Goal: Task Accomplishment & Management: Use online tool/utility

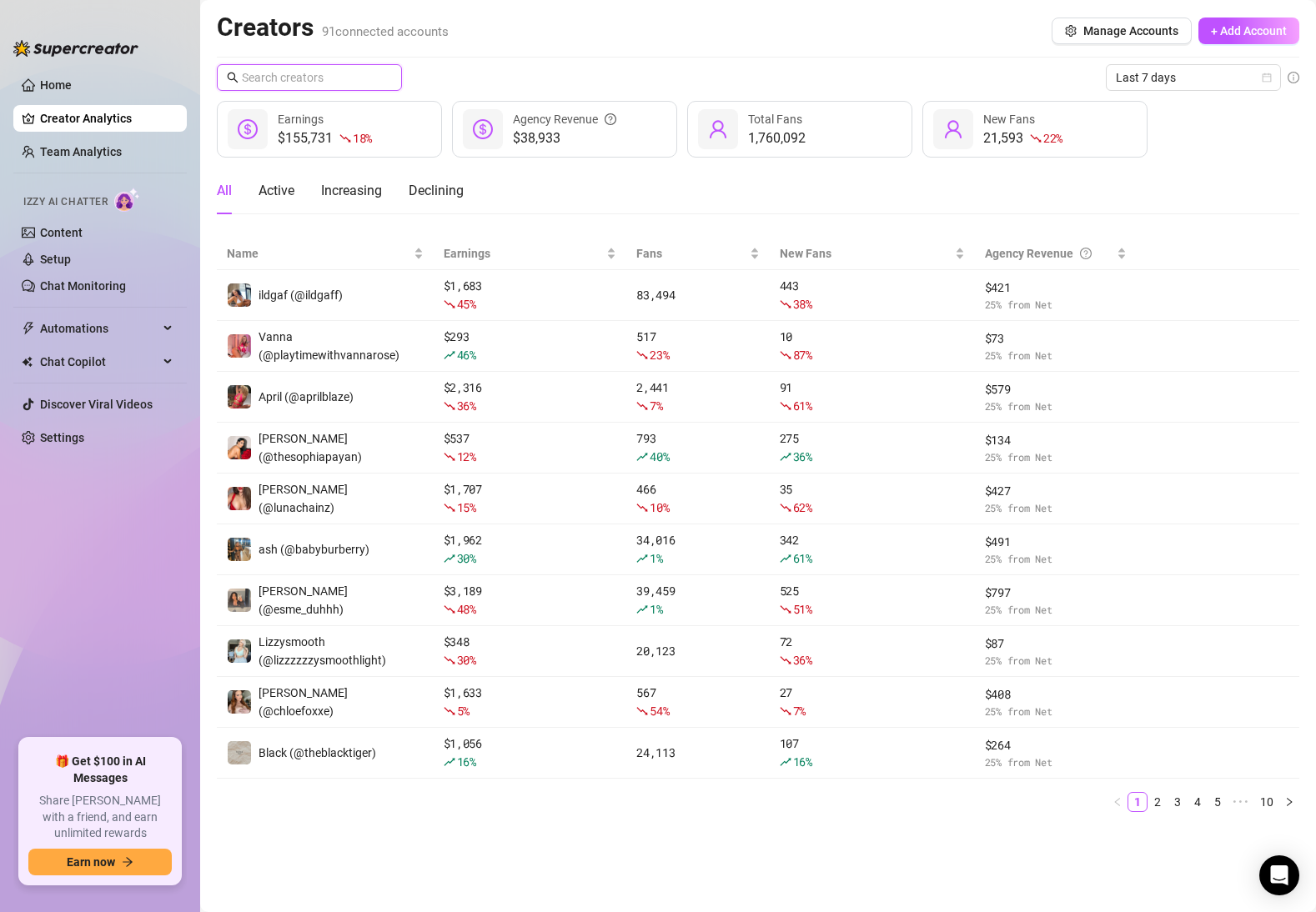
click at [266, 76] on input "text" at bounding box center [310, 78] width 136 height 19
click at [71, 257] on link "Setup" at bounding box center [55, 259] width 31 height 14
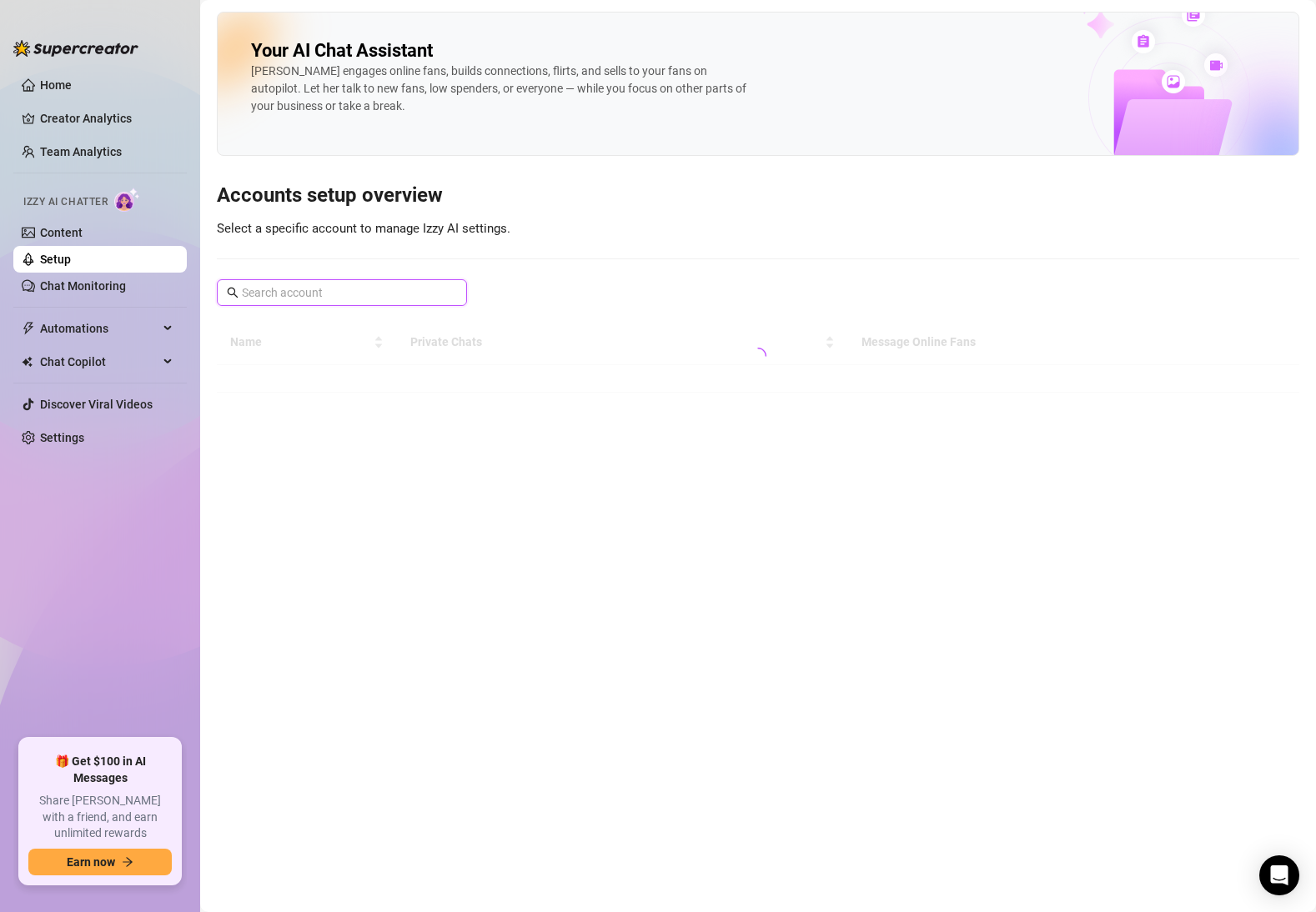
click at [321, 290] on input "text" at bounding box center [343, 293] width 202 height 19
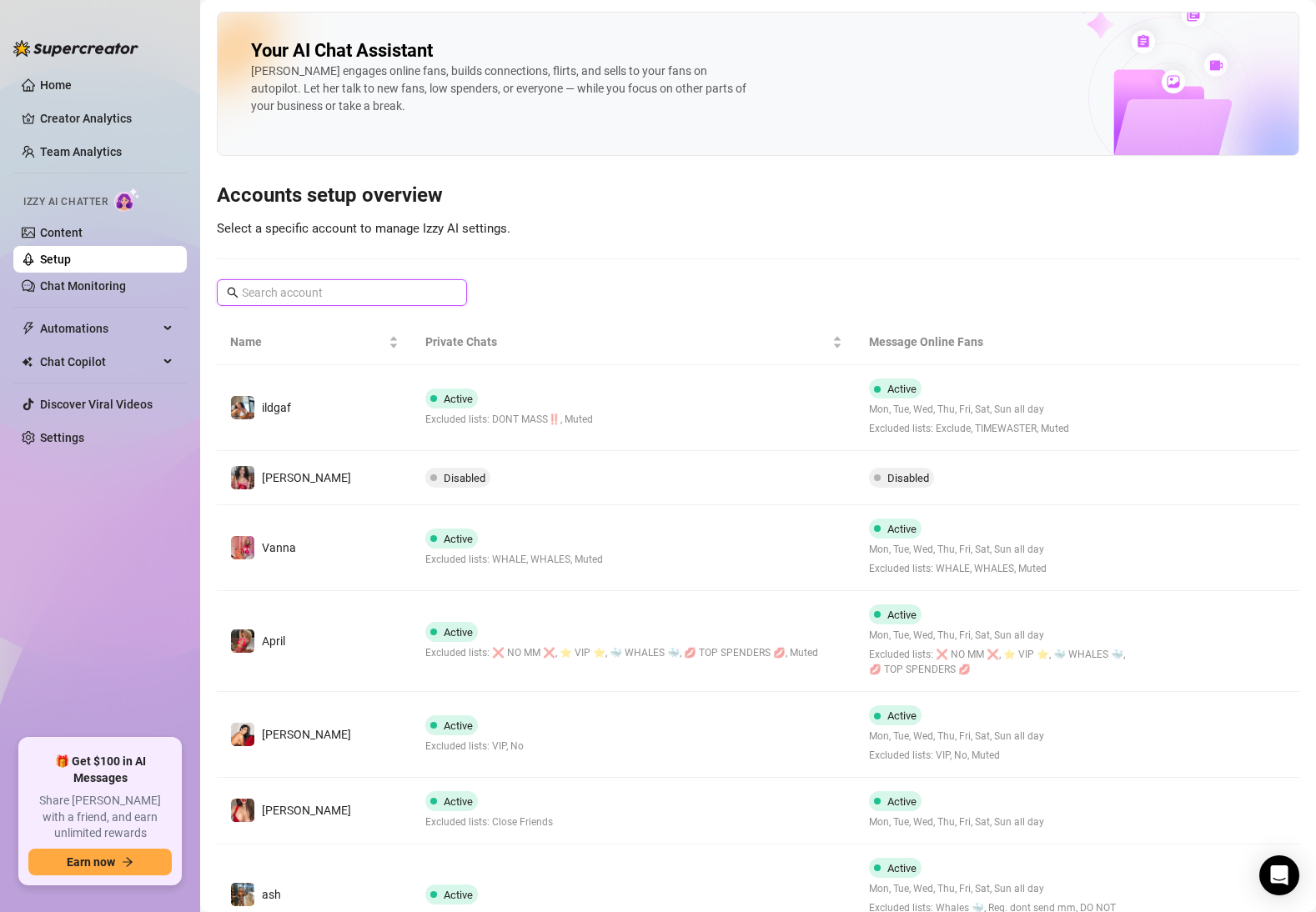
click at [321, 290] on input "text" at bounding box center [343, 293] width 202 height 19
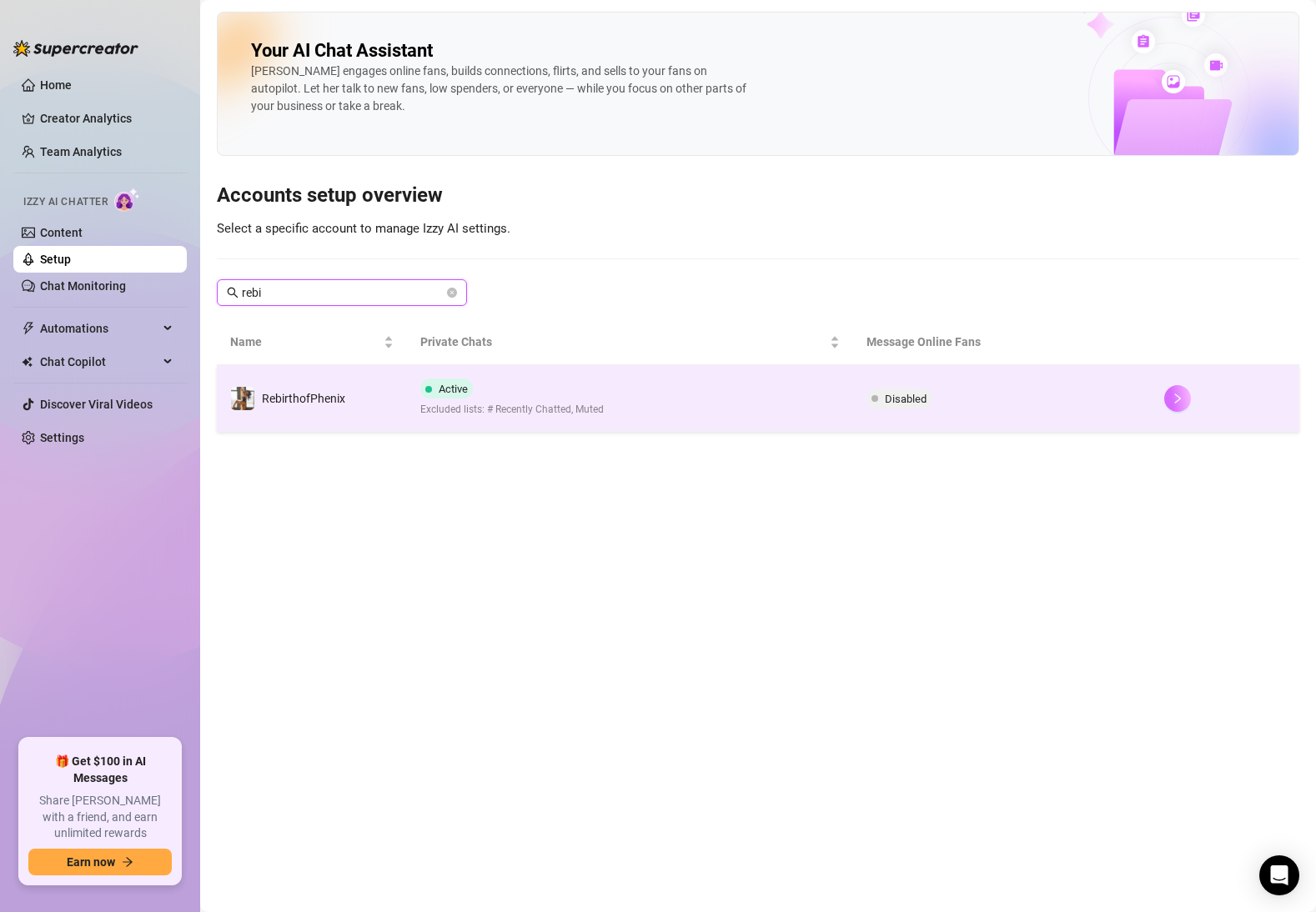
type input "rebi"
click at [1183, 396] on button "button" at bounding box center [1177, 398] width 26 height 26
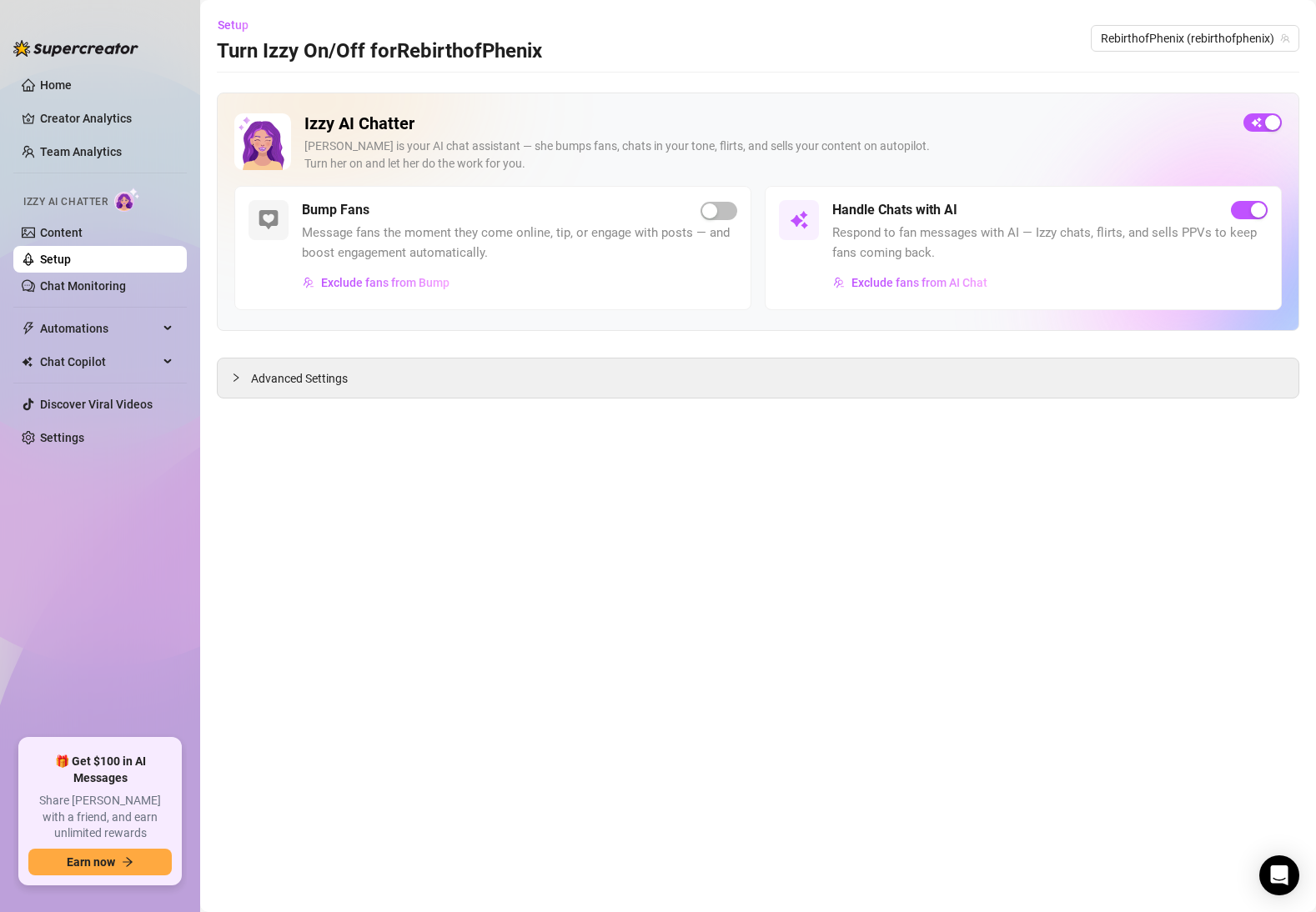
click at [1252, 109] on div "Izzy AI Chatter [PERSON_NAME] is your AI chat assistant — she bumps fans, chats…" at bounding box center [758, 212] width 1082 height 239
click at [1261, 123] on span "button" at bounding box center [1262, 123] width 38 height 19
click at [275, 378] on span "Advanced Settings" at bounding box center [298, 378] width 96 height 19
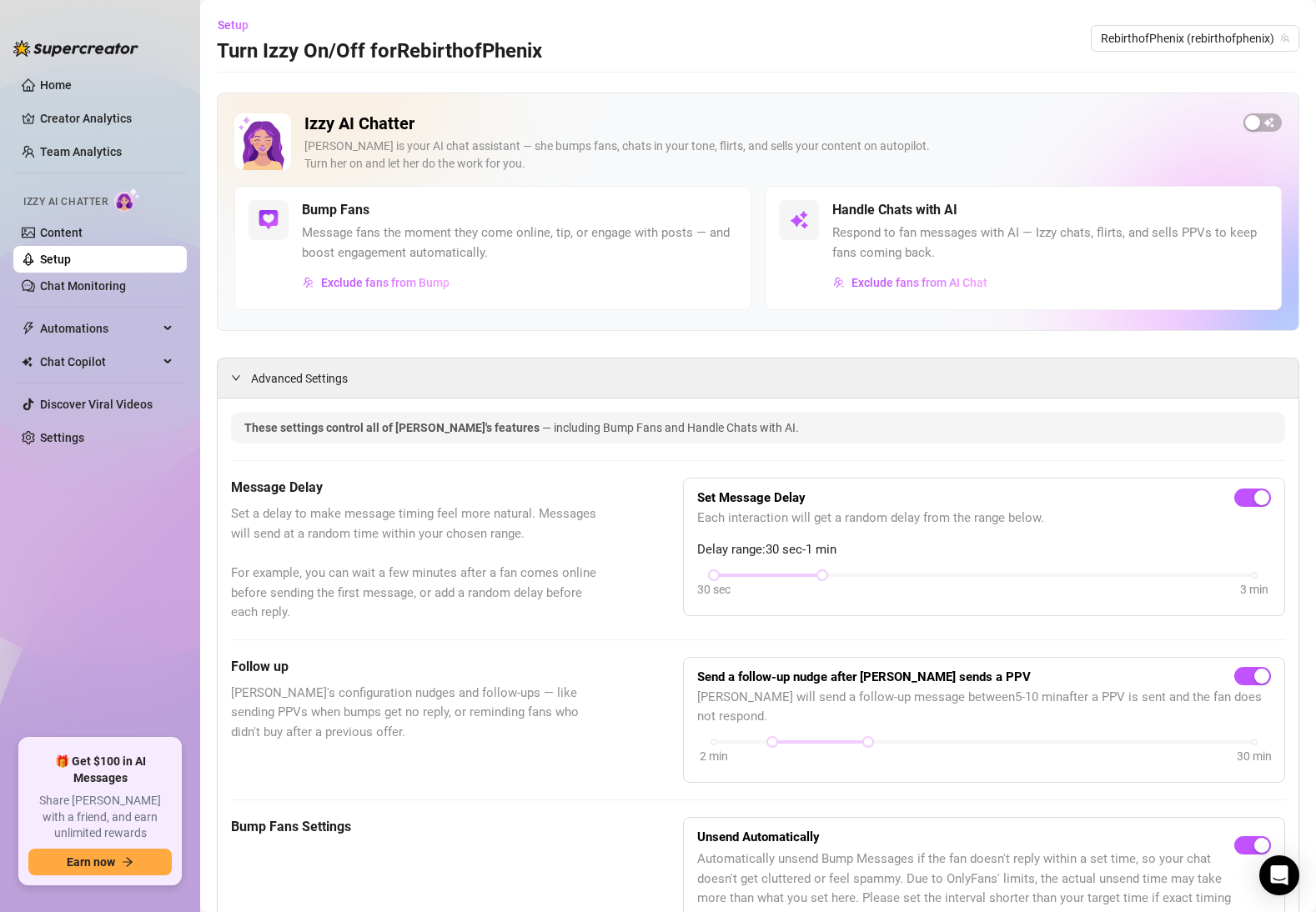
click at [94, 508] on ul "Home Creator Analytics Team Analytics Izzy AI Chatter Content Setup Chat Monito…" at bounding box center [101, 398] width 174 height 667
